Goal: Information Seeking & Learning: Check status

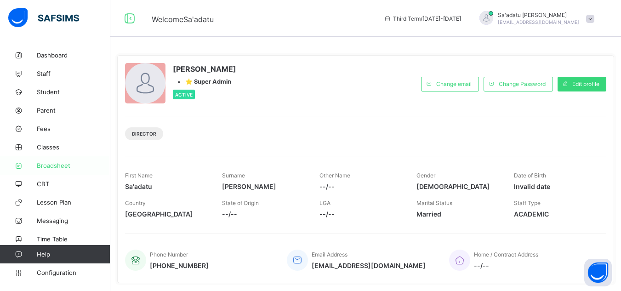
click at [64, 164] on span "Broadsheet" at bounding box center [74, 165] width 74 height 7
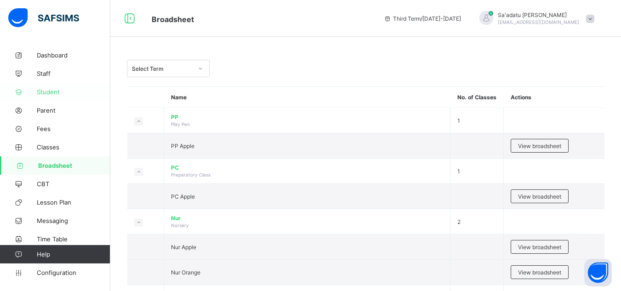
click at [43, 96] on link "Student" at bounding box center [55, 92] width 110 height 18
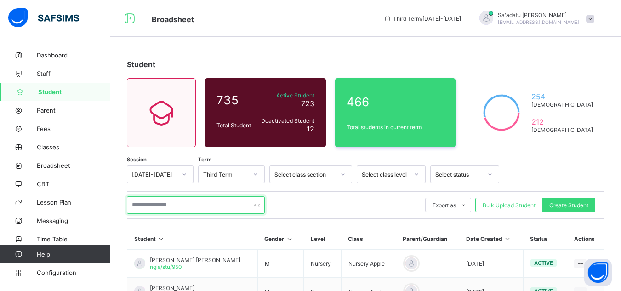
click at [217, 203] on input "text" at bounding box center [196, 204] width 138 height 17
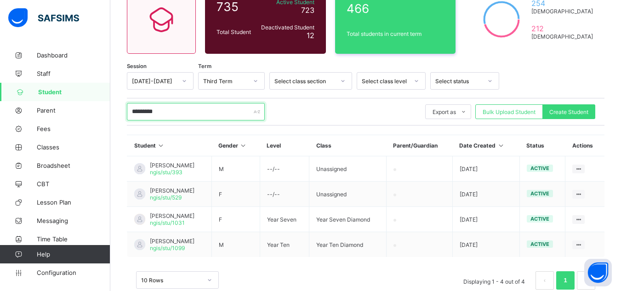
scroll to position [95, 0]
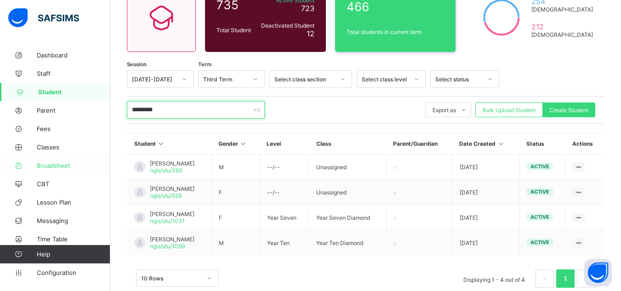
type input "*********"
click at [50, 158] on link "Broadsheet" at bounding box center [55, 165] width 110 height 18
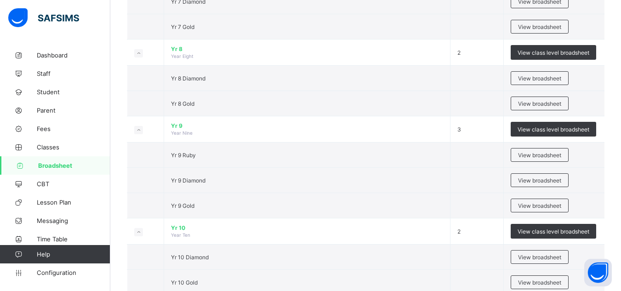
scroll to position [827, 0]
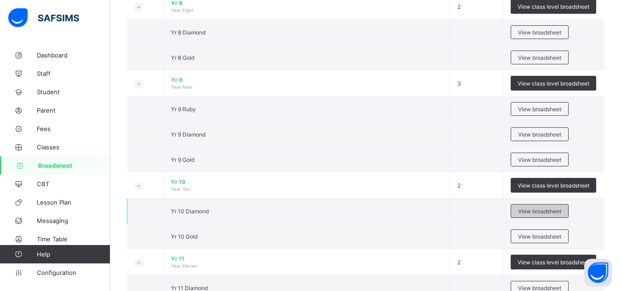
click at [540, 210] on span "View broadsheet" at bounding box center [539, 211] width 43 height 7
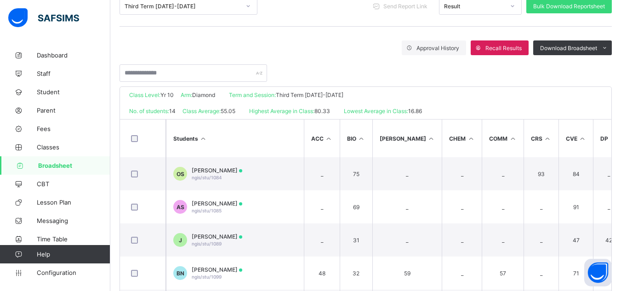
scroll to position [206, 0]
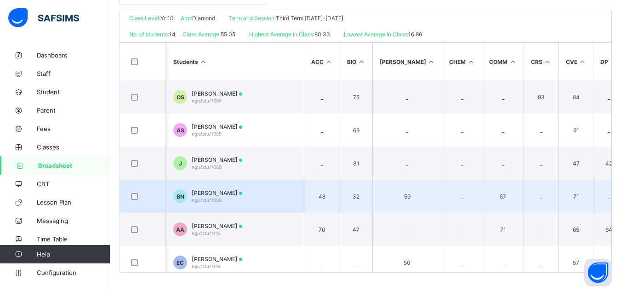
click at [216, 194] on span "[PERSON_NAME]" at bounding box center [217, 192] width 51 height 7
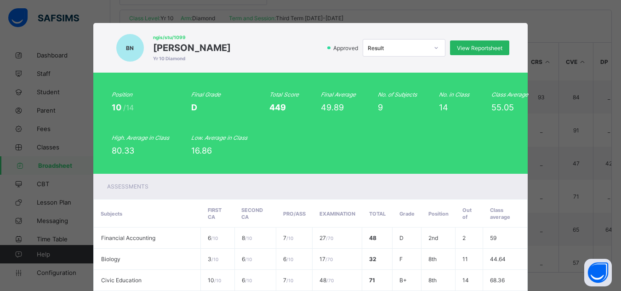
click at [469, 51] on span "View Reportsheet" at bounding box center [479, 48] width 45 height 7
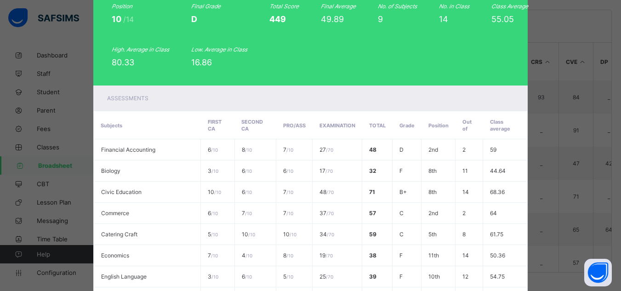
scroll to position [223, 0]
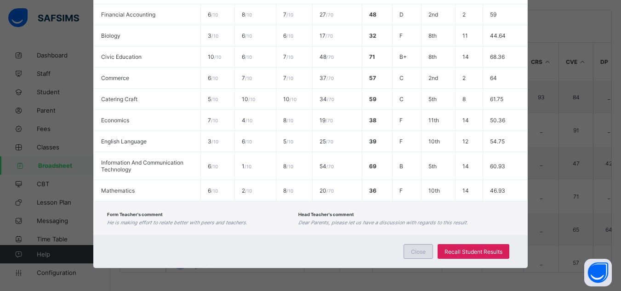
click at [418, 247] on div "Close" at bounding box center [417, 251] width 29 height 15
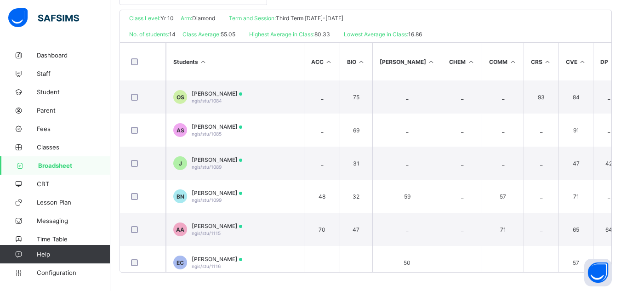
click at [54, 160] on link "Broadsheet" at bounding box center [55, 165] width 110 height 18
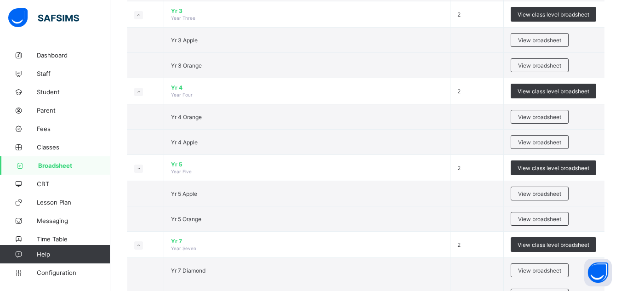
scroll to position [529, 0]
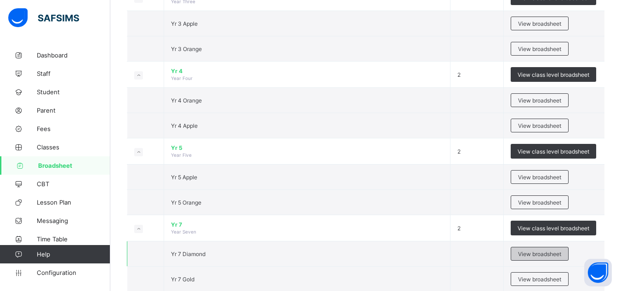
click at [552, 256] on span "View broadsheet" at bounding box center [539, 253] width 43 height 7
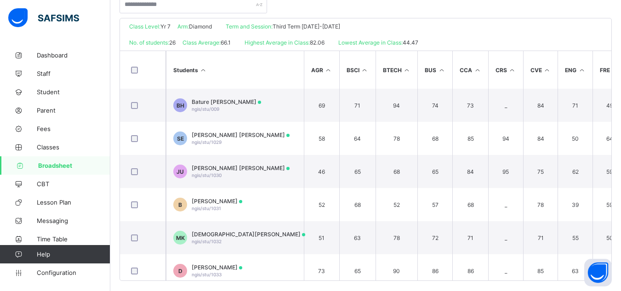
scroll to position [206, 0]
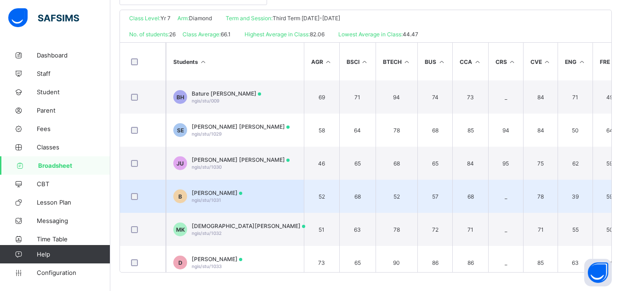
click at [230, 189] on td "B Babakarah Muhammed ngis/stu/1031" at bounding box center [235, 196] width 138 height 33
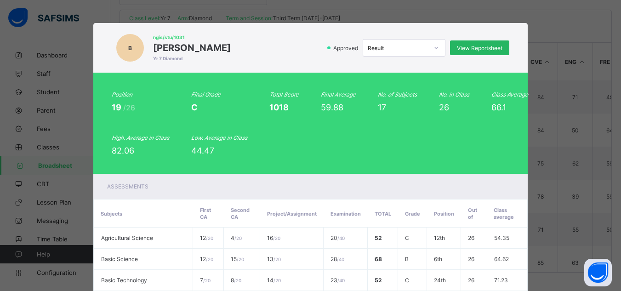
click at [477, 40] on div "View Reportsheet" at bounding box center [479, 47] width 59 height 15
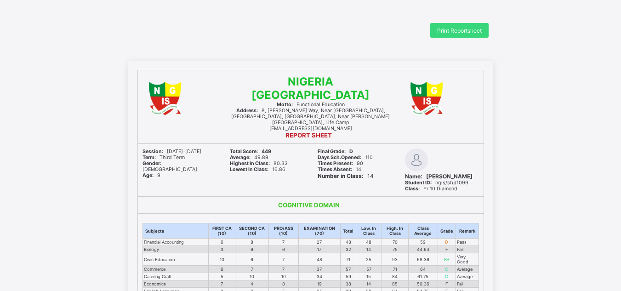
drag, startPoint x: 430, startPoint y: 169, endPoint x: 478, endPoint y: 177, distance: 49.0
click at [478, 177] on div "Name: [PERSON_NAME]" at bounding box center [442, 176] width 74 height 7
copy span "[PERSON_NAME]"
click at [468, 25] on div "Print Reportsheet" at bounding box center [459, 30] width 58 height 15
click at [462, 26] on div "Print Reportsheet" at bounding box center [459, 30] width 58 height 15
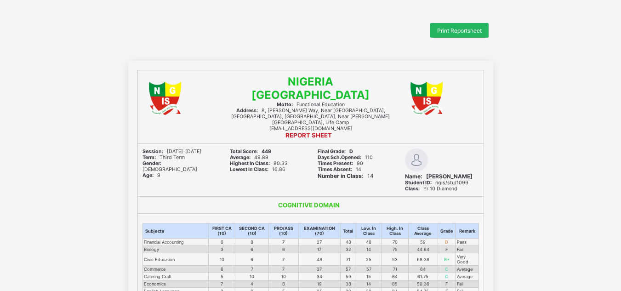
click at [460, 29] on span "Print Reportsheet" at bounding box center [459, 30] width 45 height 7
